Goal: Task Accomplishment & Management: Manage account settings

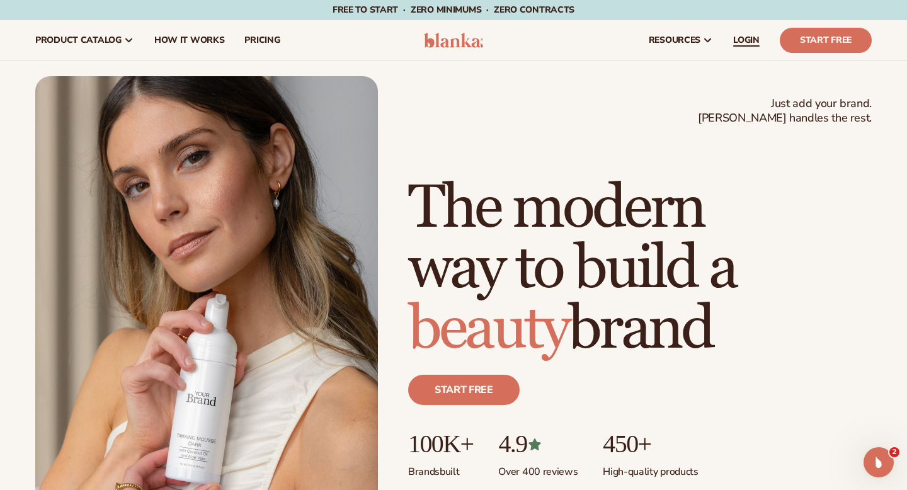
click at [740, 48] on link "LOGIN" at bounding box center [746, 40] width 47 height 40
